Goal: Find specific page/section: Find specific page/section

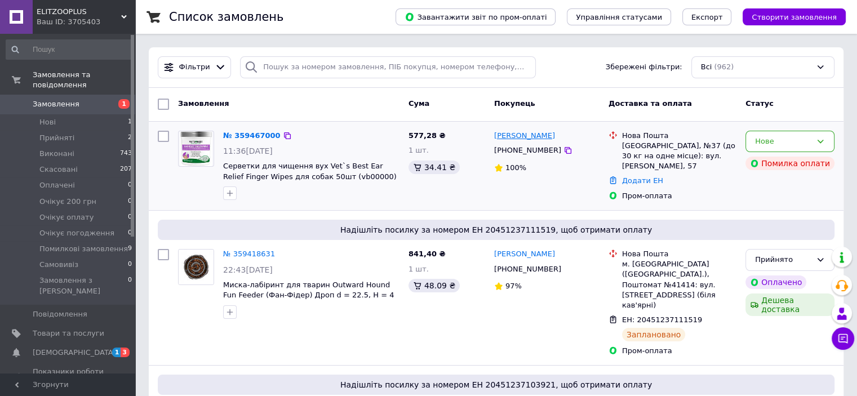
click at [504, 137] on link "[PERSON_NAME]" at bounding box center [524, 136] width 61 height 11
